Goal: Entertainment & Leisure: Consume media (video, audio)

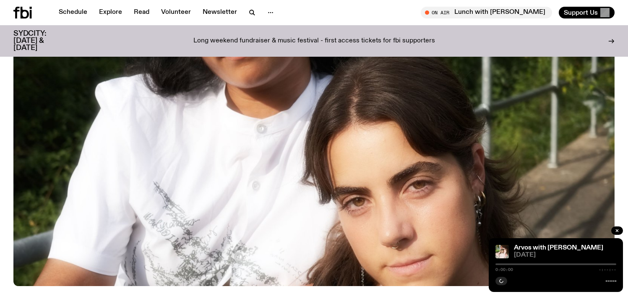
scroll to position [347, 0]
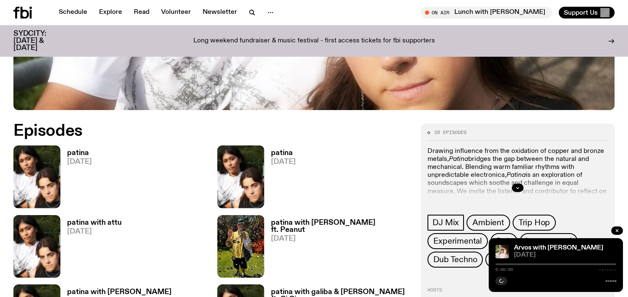
drag, startPoint x: 507, startPoint y: 155, endPoint x: 507, endPoint y: 160, distance: 5.5
click at [507, 155] on p "Drawing influence from the oxidation of copper and bronze metals, Patina bridge…" at bounding box center [518, 187] width 180 height 81
click at [525, 191] on div at bounding box center [518, 187] width 180 height 27
click at [520, 188] on button "button" at bounding box center [518, 187] width 12 height 8
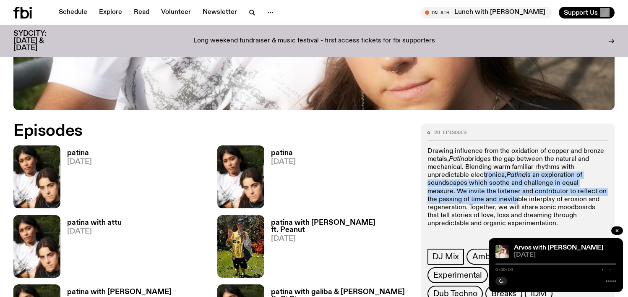
drag, startPoint x: 483, startPoint y: 178, endPoint x: 521, endPoint y: 204, distance: 46.2
click at [511, 201] on p "Drawing influence from the oxidation of copper and bronze metals, Patina bridge…" at bounding box center [518, 187] width 180 height 81
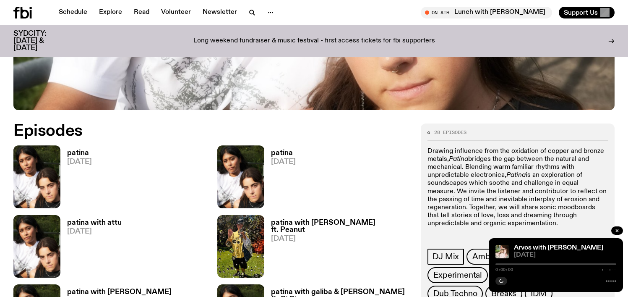
click at [521, 204] on p "Drawing influence from the oxidation of copper and bronze metals, Patina bridge…" at bounding box center [518, 187] width 180 height 81
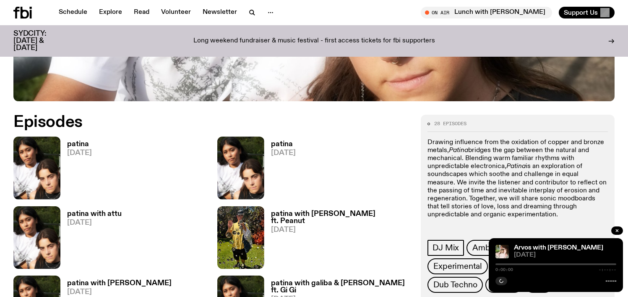
scroll to position [361, 0]
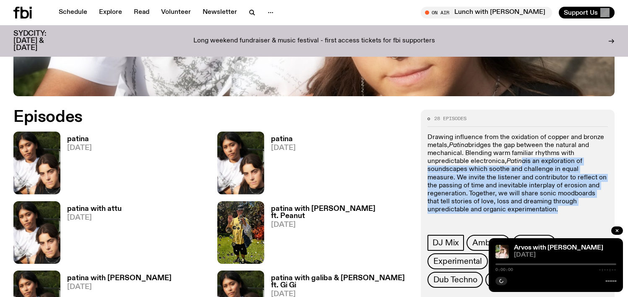
drag, startPoint x: 531, startPoint y: 202, endPoint x: 519, endPoint y: 156, distance: 47.3
click at [519, 156] on p "Drawing influence from the oxidation of copper and bronze metals, Patina bridge…" at bounding box center [518, 173] width 180 height 81
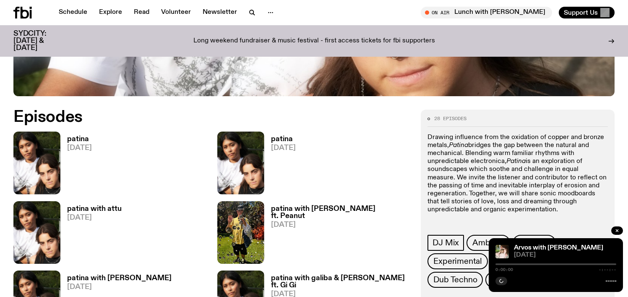
click at [519, 154] on p "Drawing influence from the oxidation of copper and bronze metals, Patina bridge…" at bounding box center [518, 173] width 180 height 81
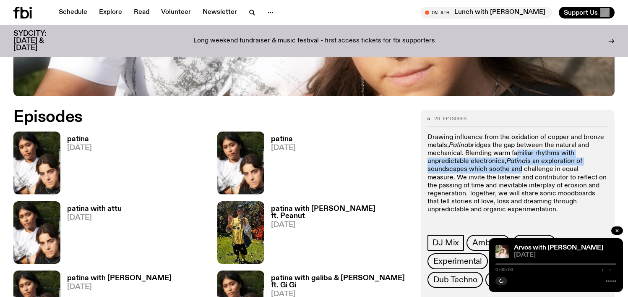
drag, startPoint x: 519, startPoint y: 161, endPoint x: 521, endPoint y: 174, distance: 12.8
click at [521, 173] on p "Drawing influence from the oxidation of copper and bronze metals, Patina bridge…" at bounding box center [518, 173] width 180 height 81
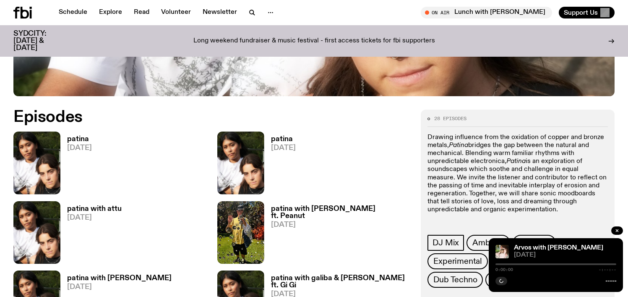
click at [521, 174] on p "Drawing influence from the oxidation of copper and bronze metals, Patina bridge…" at bounding box center [518, 173] width 180 height 81
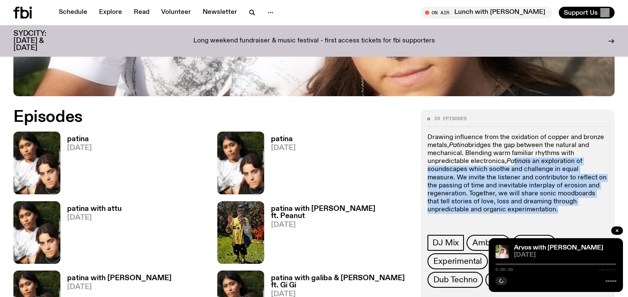
click at [520, 206] on p "Drawing influence from the oxidation of copper and bronze metals, Patina bridge…" at bounding box center [518, 173] width 180 height 81
drag, startPoint x: 520, startPoint y: 206, endPoint x: 514, endPoint y: 152, distance: 54.0
click at [514, 152] on p "Drawing influence from the oxidation of copper and bronze metals, Patina bridge…" at bounding box center [518, 173] width 180 height 81
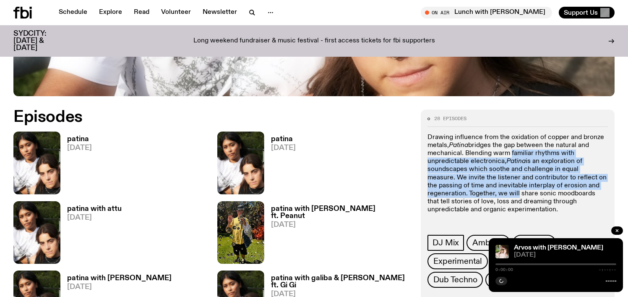
drag, startPoint x: 514, startPoint y: 182, endPoint x: 517, endPoint y: 194, distance: 12.8
click at [516, 193] on p "Drawing influence from the oxidation of copper and bronze metals, Patina bridge…" at bounding box center [518, 173] width 180 height 81
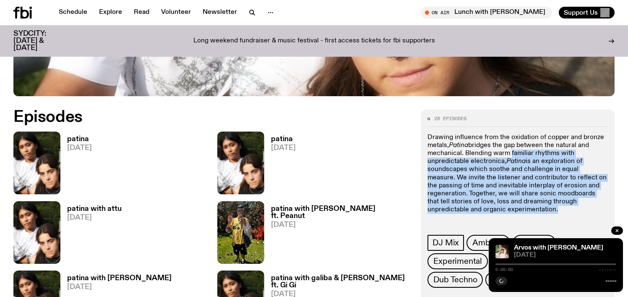
drag, startPoint x: 519, startPoint y: 210, endPoint x: 511, endPoint y: 152, distance: 58.5
click at [511, 152] on p "Drawing influence from the oxidation of copper and bronze metals, Patina bridge…" at bounding box center [518, 173] width 180 height 81
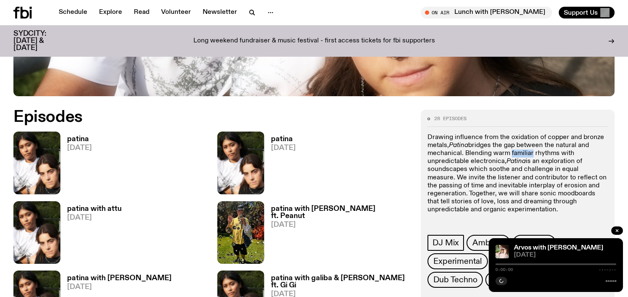
click at [511, 154] on p "Drawing influence from the oxidation of copper and bronze metals, Patina bridge…" at bounding box center [518, 173] width 180 height 81
drag, startPoint x: 511, startPoint y: 154, endPoint x: 536, endPoint y: 235, distance: 84.7
click at [536, 235] on div "28 episodes Drawing influence from the oxidation of copper and bronze metals, P…" at bounding box center [518, 201] width 180 height 171
click at [533, 154] on p "Drawing influence from the oxidation of copper and bronze metals, Patina bridge…" at bounding box center [518, 173] width 180 height 81
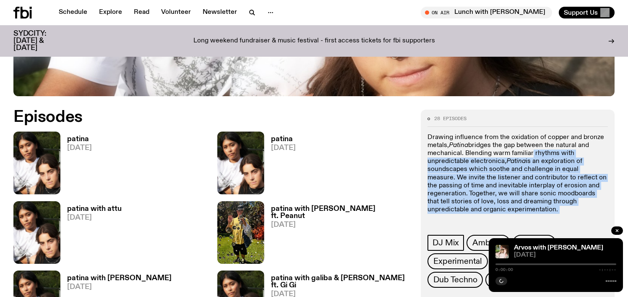
drag, startPoint x: 533, startPoint y: 154, endPoint x: 536, endPoint y: 213, distance: 58.9
click at [536, 214] on div "Drawing influence from the oxidation of copper and bronze metals, Patina bridge…" at bounding box center [518, 177] width 180 height 88
click at [536, 213] on p "Drawing influence from the oxidation of copper and bronze metals, Patina bridge…" at bounding box center [518, 173] width 180 height 81
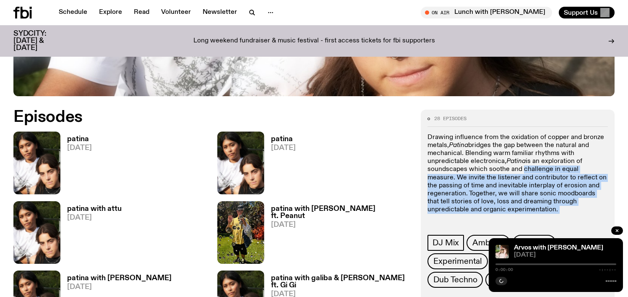
drag, startPoint x: 536, startPoint y: 213, endPoint x: 525, endPoint y: 167, distance: 47.9
click at [525, 167] on p "Drawing influence from the oxidation of copper and bronze metals, Patina bridge…" at bounding box center [518, 173] width 180 height 81
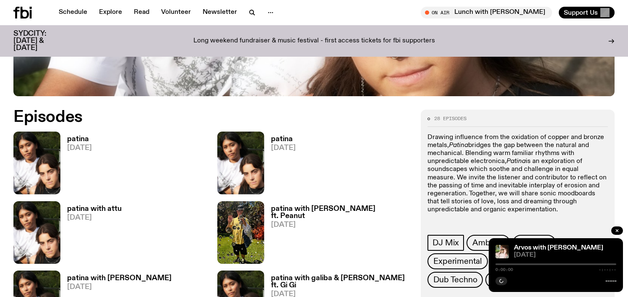
click at [525, 165] on p "Drawing influence from the oxidation of copper and bronze metals, Patina bridge…" at bounding box center [518, 173] width 180 height 81
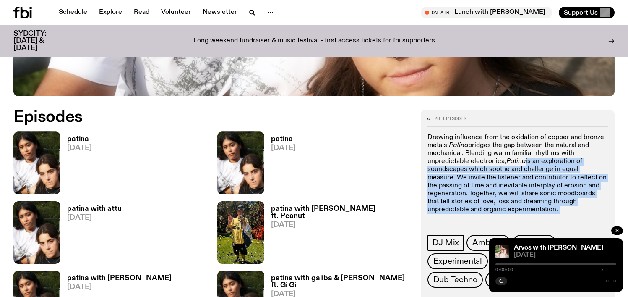
drag, startPoint x: 525, startPoint y: 165, endPoint x: 529, endPoint y: 207, distance: 43.0
click at [529, 207] on p "Drawing influence from the oxidation of copper and bronze metals, Patina bridge…" at bounding box center [518, 173] width 180 height 81
drag, startPoint x: 529, startPoint y: 207, endPoint x: 520, endPoint y: 163, distance: 45.0
click at [520, 164] on p "Drawing influence from the oxidation of copper and bronze metals, Patina bridge…" at bounding box center [518, 173] width 180 height 81
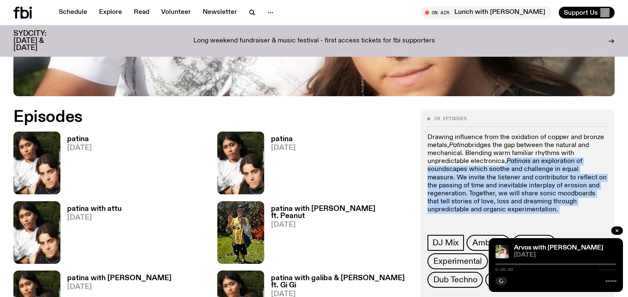
click at [520, 162] on em "Patina" at bounding box center [516, 161] width 19 height 7
drag, startPoint x: 520, startPoint y: 162, endPoint x: 524, endPoint y: 206, distance: 43.5
click at [524, 206] on p "Drawing influence from the oxidation of copper and bronze metals, Patina bridge…" at bounding box center [518, 173] width 180 height 81
click at [614, 230] on button "button" at bounding box center [617, 230] width 12 height 8
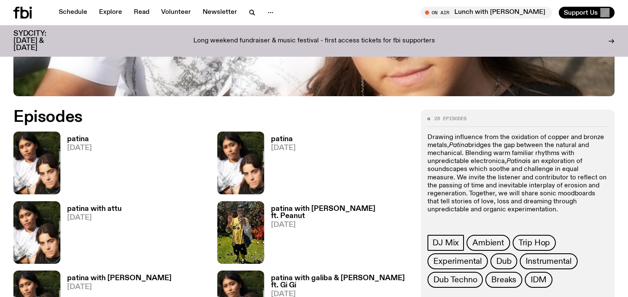
click at [536, 210] on p "Drawing influence from the oxidation of copper and bronze metals, Patina bridge…" at bounding box center [518, 173] width 180 height 81
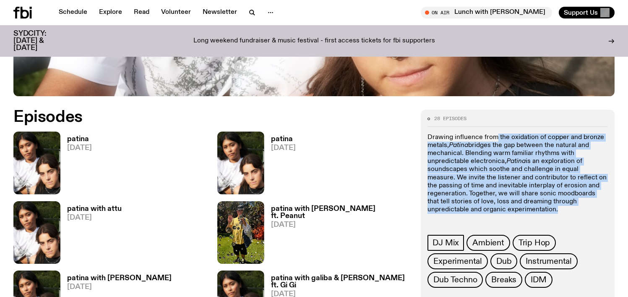
drag, startPoint x: 536, startPoint y: 209, endPoint x: 497, endPoint y: 134, distance: 84.7
click at [497, 134] on p "Drawing influence from the oxidation of copper and bronze metals, Patina bridge…" at bounding box center [518, 173] width 180 height 81
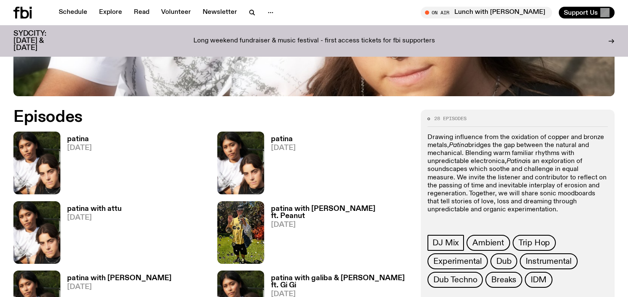
click at [429, 135] on p "Drawing influence from the oxidation of copper and bronze metals, Patina bridge…" at bounding box center [518, 173] width 180 height 81
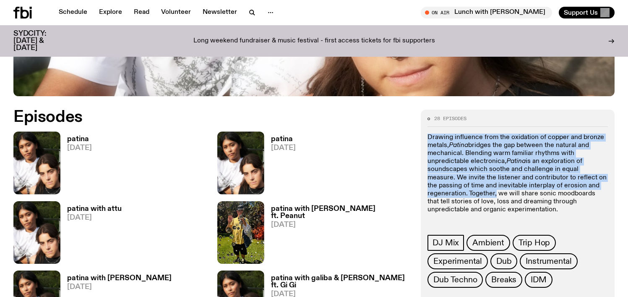
drag, startPoint x: 429, startPoint y: 135, endPoint x: 495, endPoint y: 196, distance: 90.3
click at [495, 196] on p "Drawing influence from the oxidation of copper and bronze metals, Patina bridge…" at bounding box center [518, 173] width 180 height 81
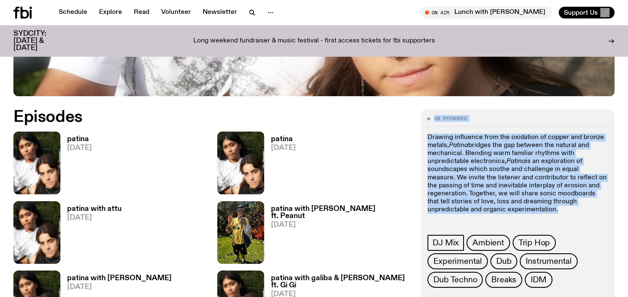
drag, startPoint x: 509, startPoint y: 214, endPoint x: 484, endPoint y: 109, distance: 108.1
click at [487, 128] on div "28 episodes Drawing influence from the oxidation of copper and bronze metals, P…" at bounding box center [518, 201] width 180 height 171
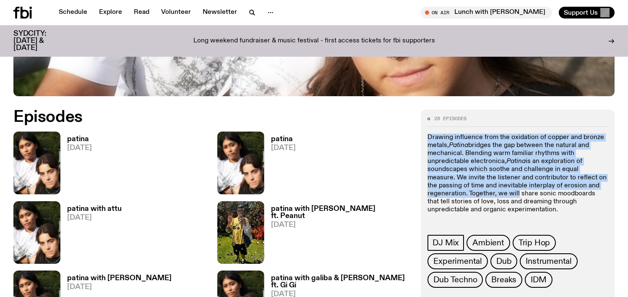
drag, startPoint x: 487, startPoint y: 128, endPoint x: 515, endPoint y: 193, distance: 70.9
click at [515, 193] on div "28 episodes Drawing influence from the oxidation of copper and bronze metals, P…" at bounding box center [518, 201] width 180 height 171
click at [515, 193] on p "Drawing influence from the oxidation of copper and bronze metals, Patina bridge…" at bounding box center [518, 173] width 180 height 81
drag, startPoint x: 515, startPoint y: 193, endPoint x: 500, endPoint y: 131, distance: 63.5
click at [500, 133] on div "28 episodes Drawing influence from the oxidation of copper and bronze metals, P…" at bounding box center [518, 201] width 180 height 171
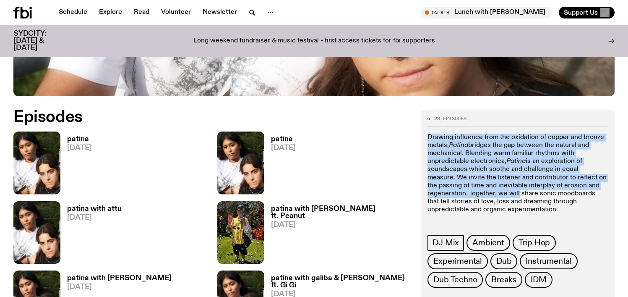
click at [500, 131] on div "28 episodes Drawing influence from the oxidation of copper and bronze metals, P…" at bounding box center [518, 201] width 180 height 171
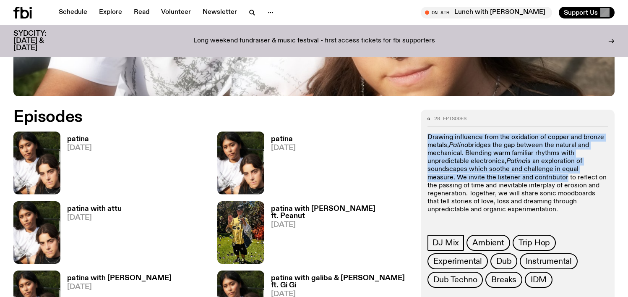
drag, startPoint x: 500, startPoint y: 131, endPoint x: 507, endPoint y: 189, distance: 57.9
click at [505, 186] on div "28 episodes Drawing influence from the oxidation of copper and bronze metals, P…" at bounding box center [518, 201] width 180 height 171
click at [507, 189] on p "Drawing influence from the oxidation of copper and bronze metals, Patina bridge…" at bounding box center [518, 173] width 180 height 81
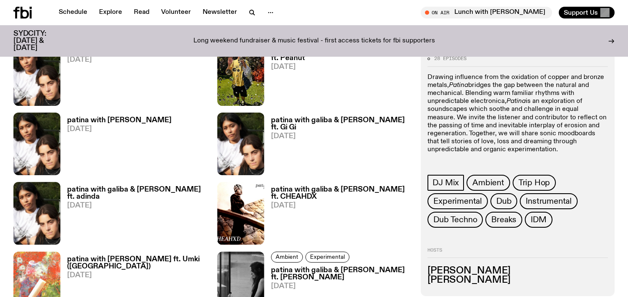
scroll to position [494, 0]
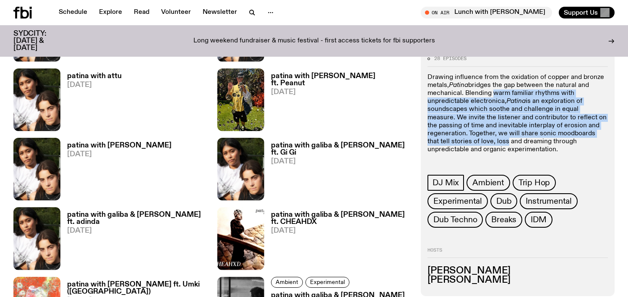
drag, startPoint x: 494, startPoint y: 97, endPoint x: 494, endPoint y: 143, distance: 46.2
click at [494, 143] on p "Drawing influence from the oxidation of copper and bronze metals, Patina bridge…" at bounding box center [518, 113] width 180 height 81
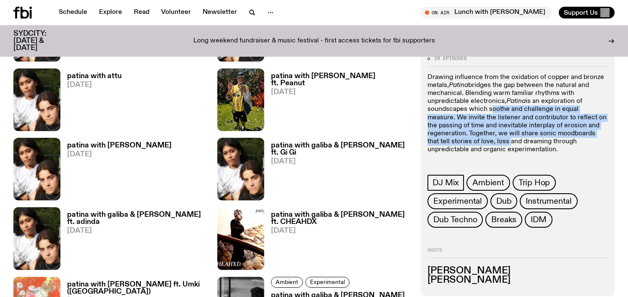
drag, startPoint x: 498, startPoint y: 132, endPoint x: 492, endPoint y: 102, distance: 30.8
click at [492, 106] on p "Drawing influence from the oxidation of copper and bronze metals, Patina bridge…" at bounding box center [518, 113] width 180 height 81
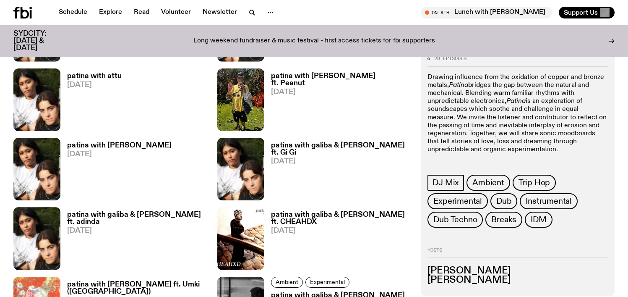
click at [492, 102] on p "Drawing influence from the oxidation of copper and bronze metals, Patina bridge…" at bounding box center [518, 113] width 180 height 81
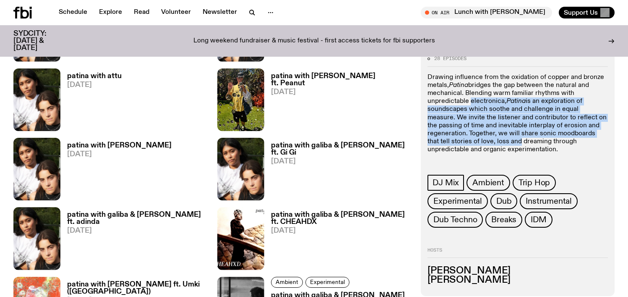
drag, startPoint x: 492, startPoint y: 102, endPoint x: 496, endPoint y: 142, distance: 40.9
click at [496, 142] on p "Drawing influence from the oxidation of copper and bronze metals, Patina bridge…" at bounding box center [518, 113] width 180 height 81
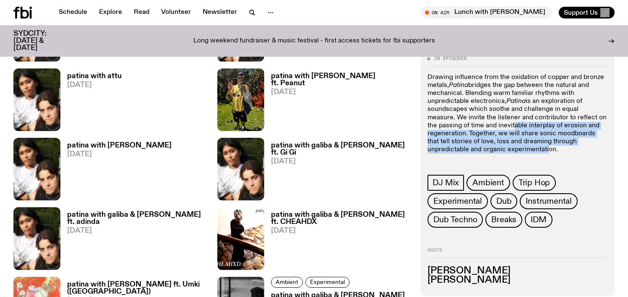
drag, startPoint x: 505, startPoint y: 147, endPoint x: 503, endPoint y: 122, distance: 25.7
click at [503, 124] on p "Drawing influence from the oxidation of copper and bronze metals, Patina bridge…" at bounding box center [518, 113] width 180 height 81
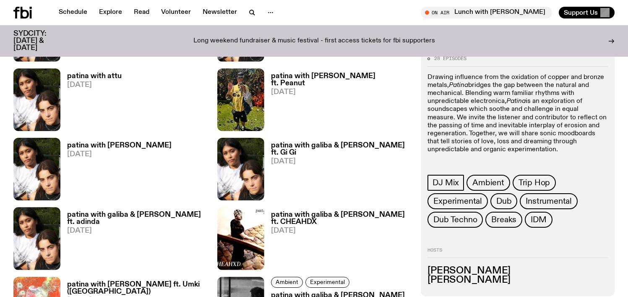
click at [503, 122] on p "Drawing influence from the oxidation of copper and bronze metals, Patina bridge…" at bounding box center [518, 113] width 180 height 81
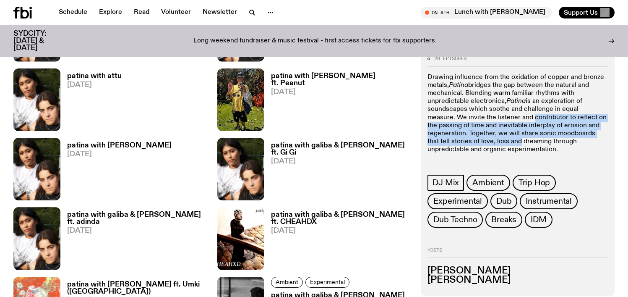
drag, startPoint x: 503, startPoint y: 122, endPoint x: 502, endPoint y: 138, distance: 16.8
click at [502, 138] on p "Drawing influence from the oxidation of copper and bronze metals, Patina bridge…" at bounding box center [518, 113] width 180 height 81
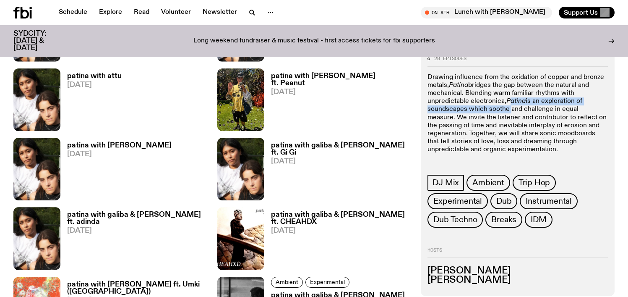
click at [511, 106] on p "Drawing influence from the oxidation of copper and bronze metals, Patina bridge…" at bounding box center [518, 113] width 180 height 81
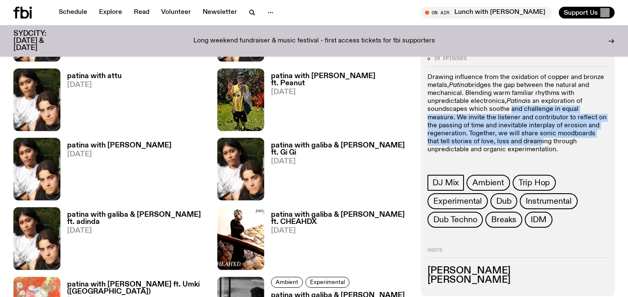
drag, startPoint x: 511, startPoint y: 106, endPoint x: 527, endPoint y: 146, distance: 42.8
click at [527, 146] on p "Drawing influence from the oxidation of copper and bronze metals, Patina bridge…" at bounding box center [518, 113] width 180 height 81
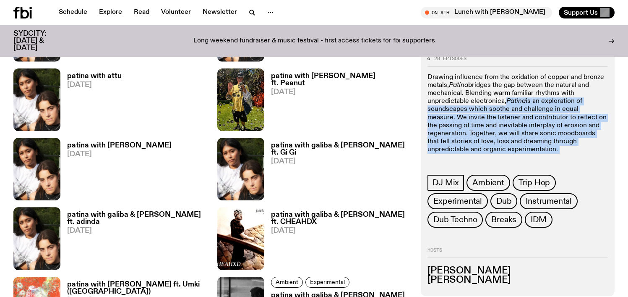
drag, startPoint x: 527, startPoint y: 146, endPoint x: 512, endPoint y: 98, distance: 50.0
click at [512, 100] on p "Drawing influence from the oxidation of copper and bronze metals, Patina bridge…" at bounding box center [518, 113] width 180 height 81
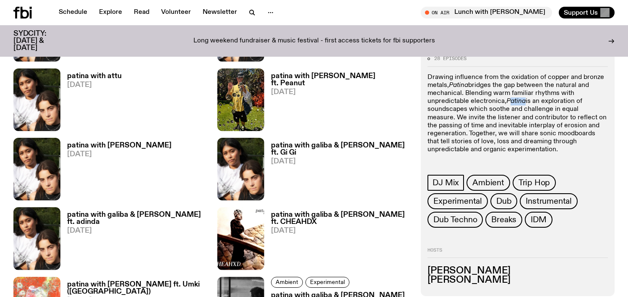
drag, startPoint x: 512, startPoint y: 98, endPoint x: 513, endPoint y: 110, distance: 12.2
click at [512, 104] on em "Patina" at bounding box center [516, 101] width 19 height 7
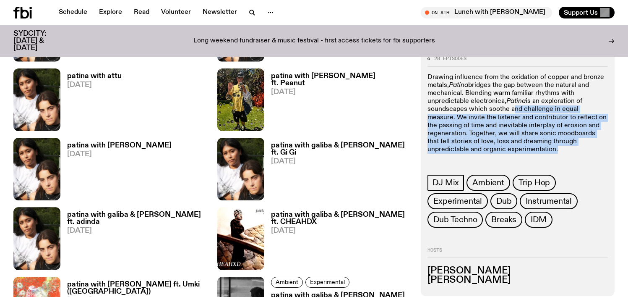
drag, startPoint x: 513, startPoint y: 116, endPoint x: 520, endPoint y: 146, distance: 31.0
click at [520, 146] on p "Drawing influence from the oxidation of copper and bronze metals, Patina bridge…" at bounding box center [518, 113] width 180 height 81
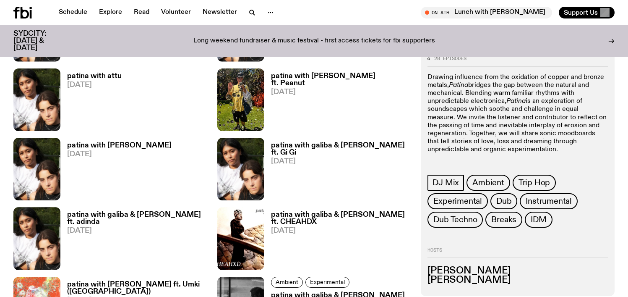
click at [520, 146] on p "Drawing influence from the oxidation of copper and bronze metals, Patina bridge…" at bounding box center [518, 113] width 180 height 81
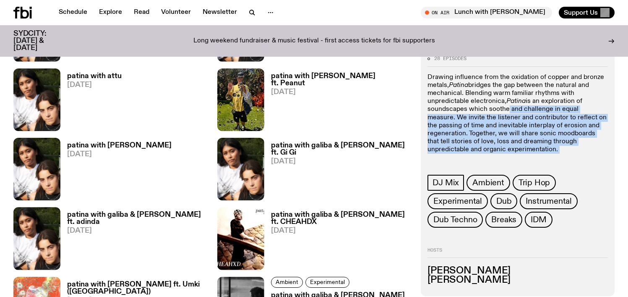
drag, startPoint x: 520, startPoint y: 146, endPoint x: 509, endPoint y: 108, distance: 40.2
click at [509, 108] on p "Drawing influence from the oxidation of copper and bronze metals, Patina bridge…" at bounding box center [518, 113] width 180 height 81
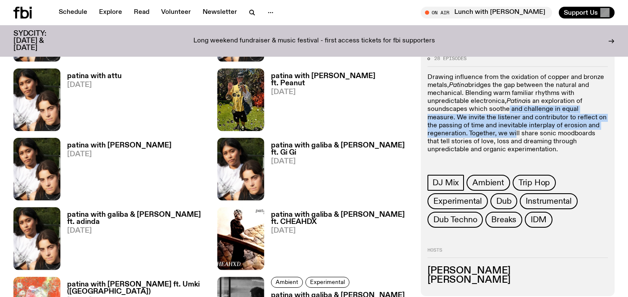
click at [515, 134] on p "Drawing influence from the oxidation of copper and bronze metals, Patina bridge…" at bounding box center [518, 113] width 180 height 81
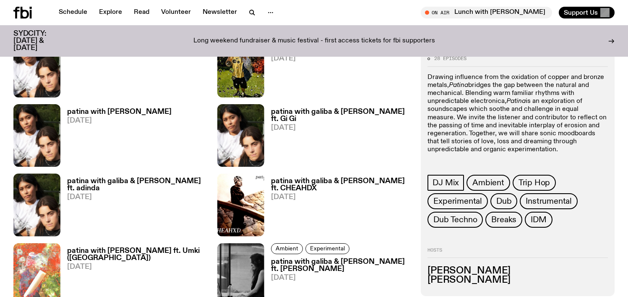
scroll to position [354, 0]
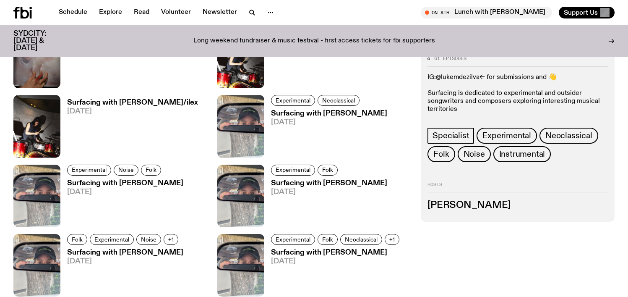
scroll to position [858, 0]
